Goal: Find specific page/section: Find specific page/section

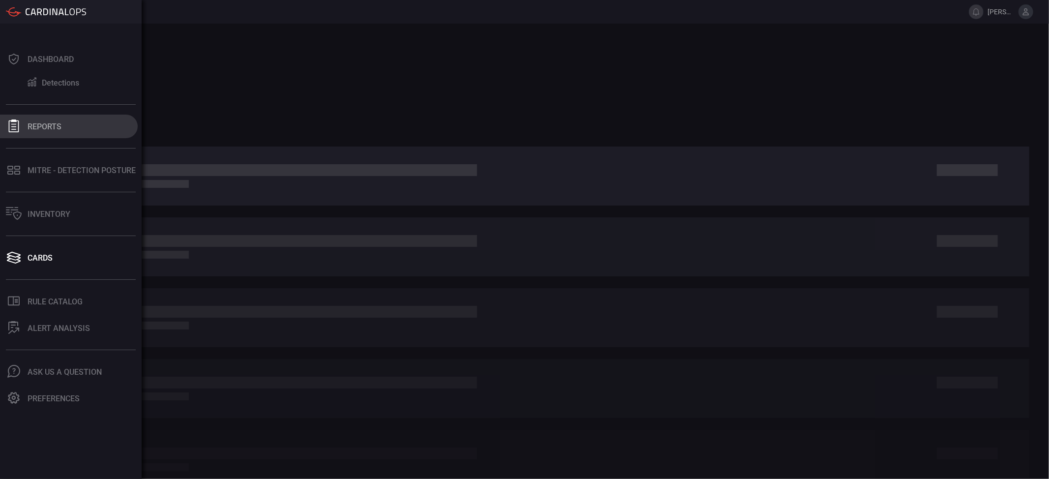
click at [61, 132] on button "Reports" at bounding box center [69, 127] width 138 height 24
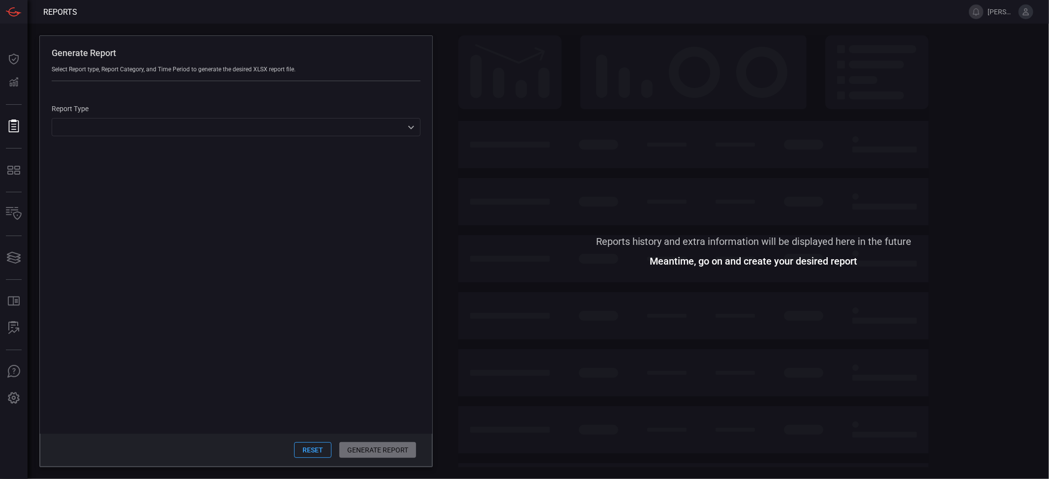
click at [137, 120] on div "​ ​" at bounding box center [236, 127] width 369 height 18
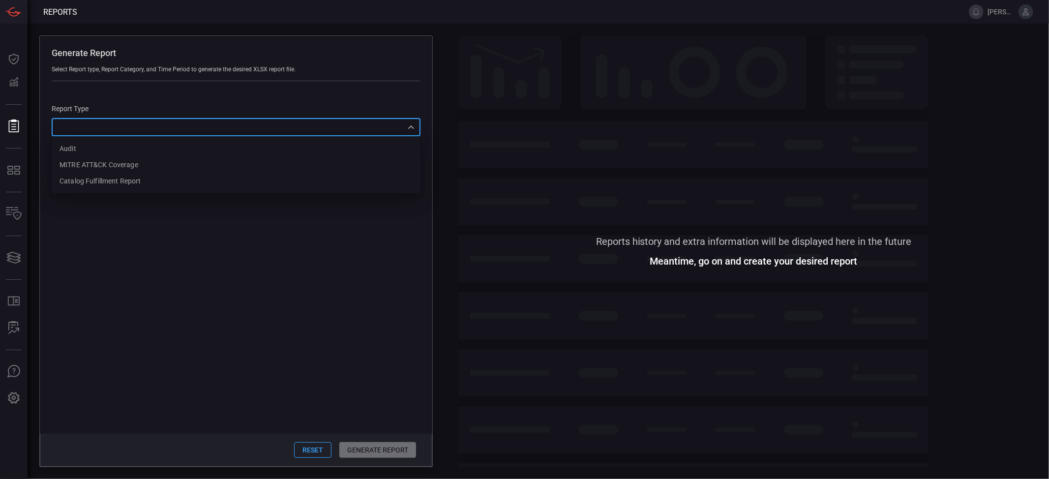
click at [154, 116] on div at bounding box center [524, 239] width 1049 height 479
click at [205, 219] on span at bounding box center [236, 291] width 393 height 286
click at [150, 126] on div "​ Audit MITRE ATT&CK Coverage Catalog fulfillment report ​" at bounding box center [236, 127] width 369 height 18
click at [122, 178] on div "Catalog fulfillment report" at bounding box center [100, 181] width 81 height 10
click at [166, 126] on div "Catalog fulfillment report CatalogReport ​" at bounding box center [236, 127] width 369 height 18
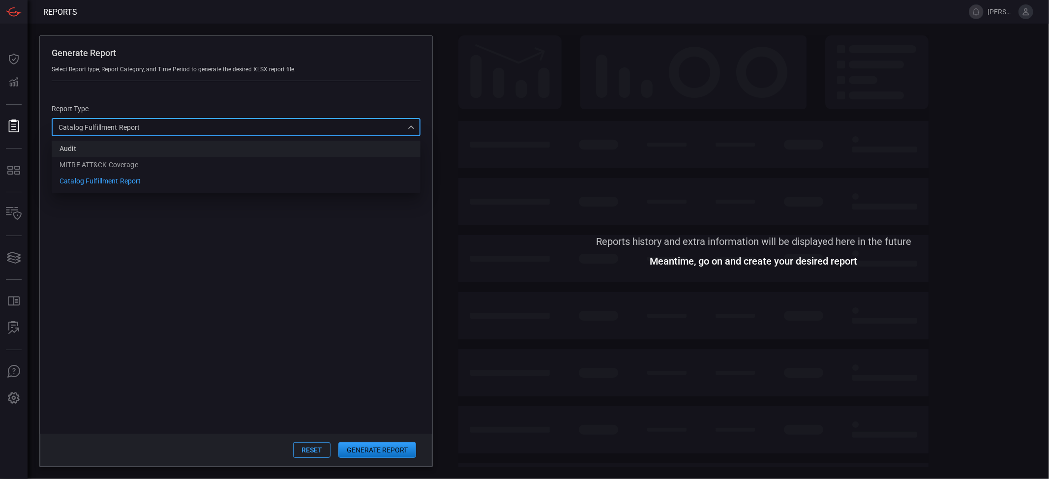
click at [164, 152] on li "Audit" at bounding box center [236, 149] width 369 height 16
type input "Audit"
